Goal: Information Seeking & Learning: Learn about a topic

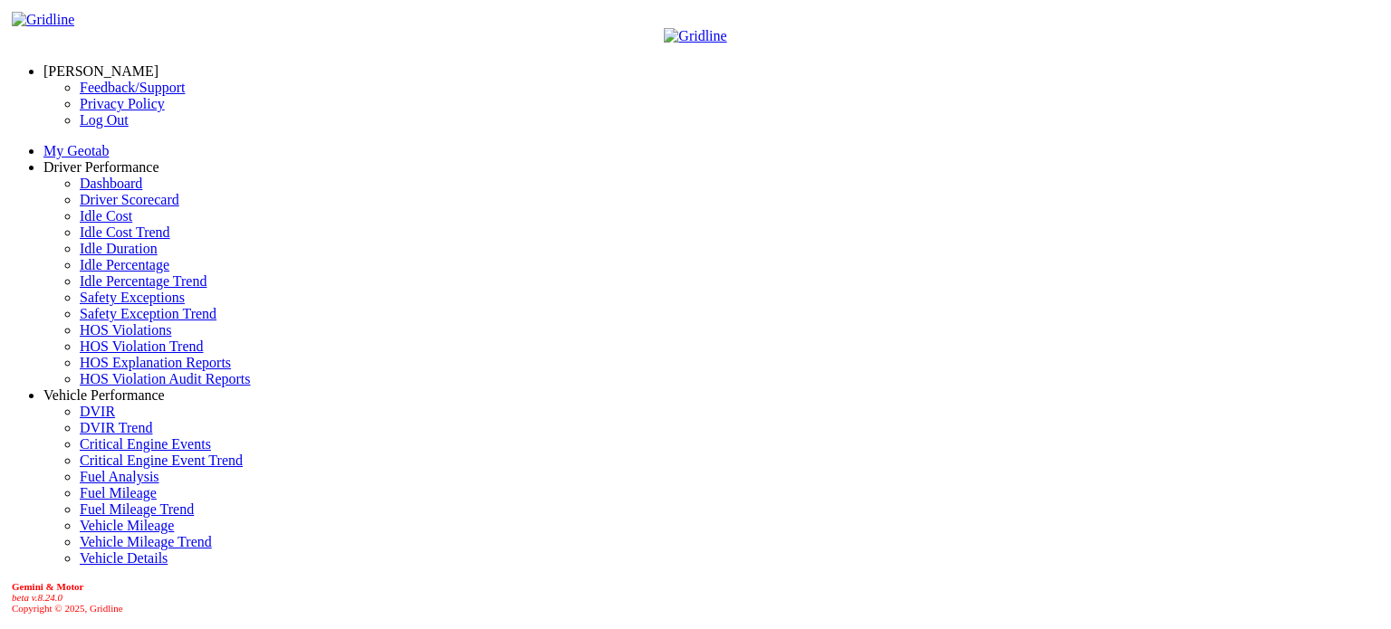
click at [99, 273] on link "Idle Percentage" at bounding box center [125, 264] width 90 height 15
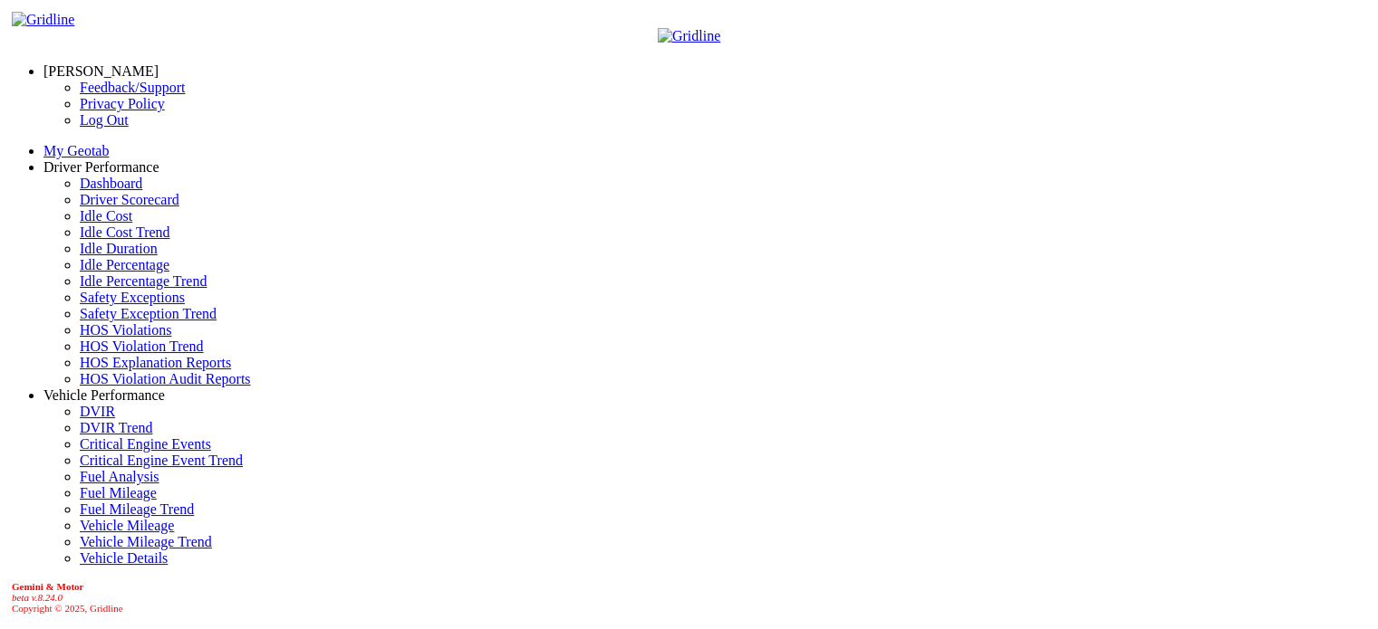
scroll to position [17, 0]
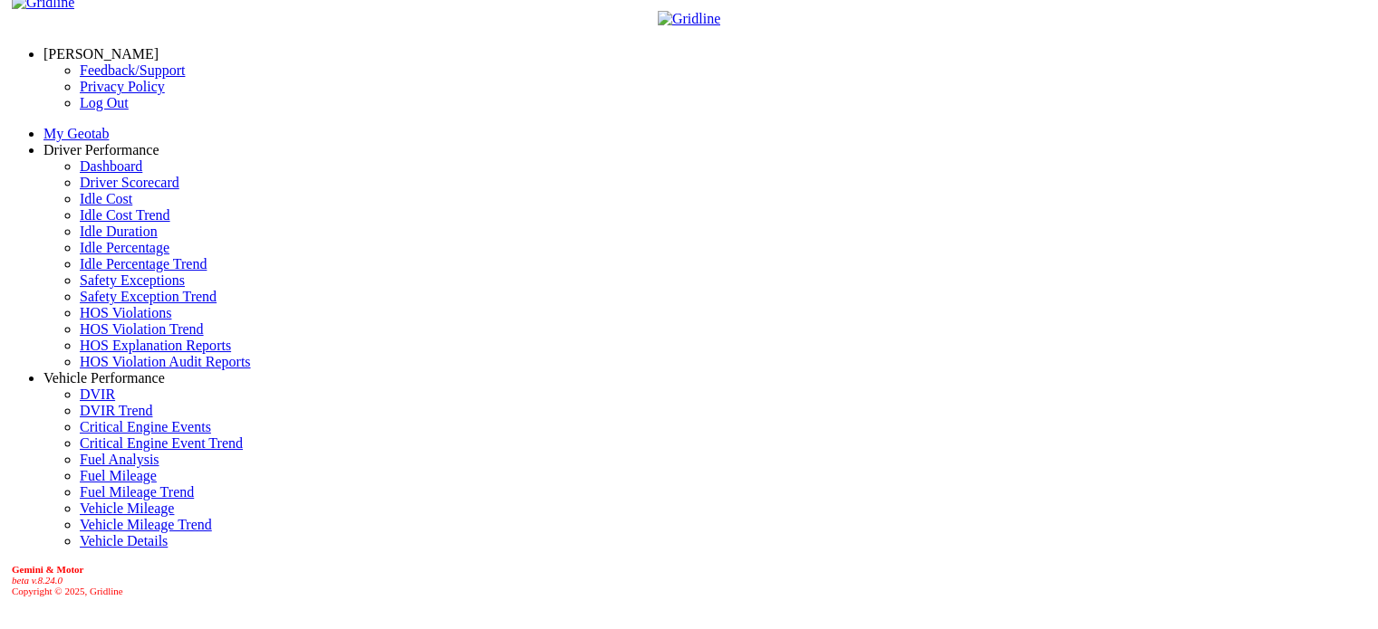
click at [88, 46] on link "[PERSON_NAME]" at bounding box center [100, 53] width 115 height 15
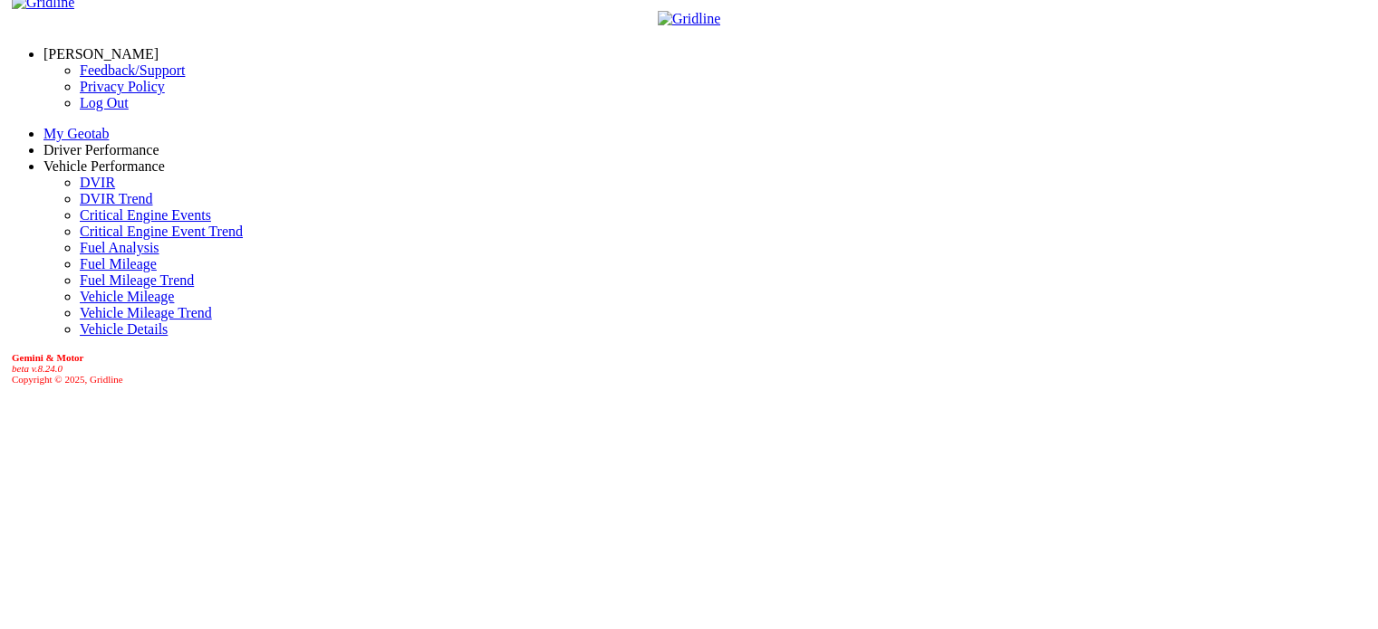
click at [80, 110] on link "Log Out" at bounding box center [104, 102] width 49 height 15
